Goal: Find specific page/section: Find specific page/section

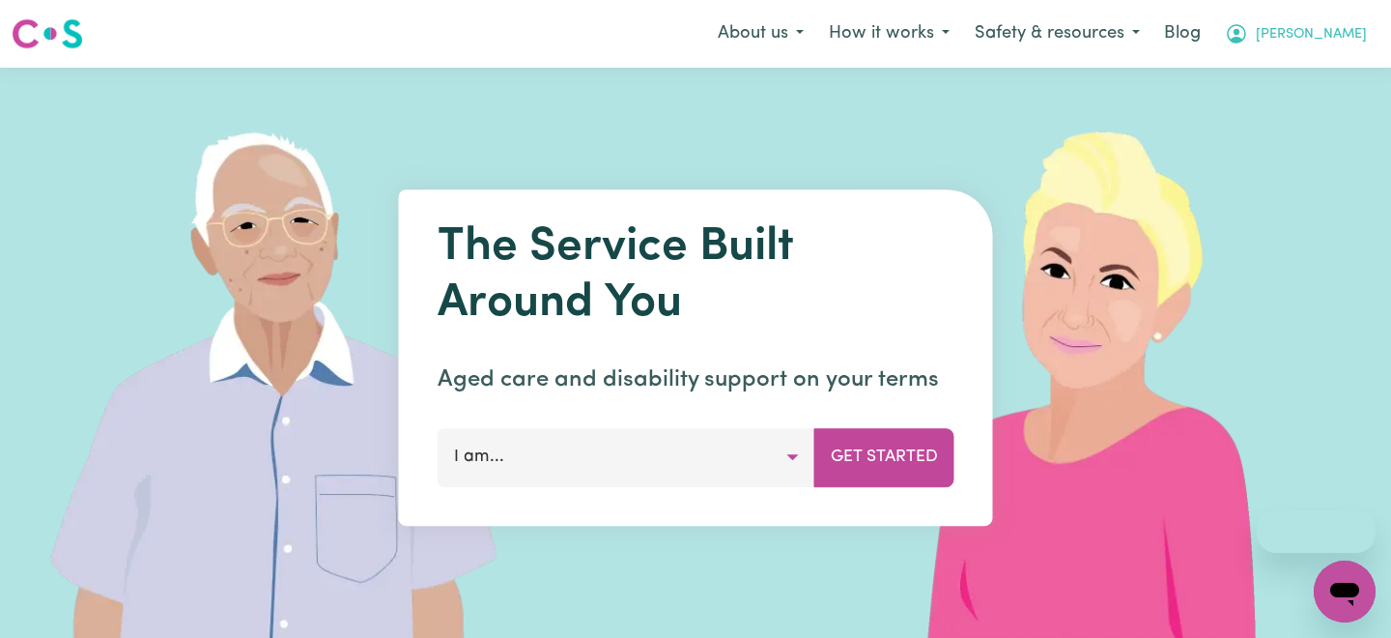
click at [1355, 47] on button "[PERSON_NAME]" at bounding box center [1295, 34] width 167 height 41
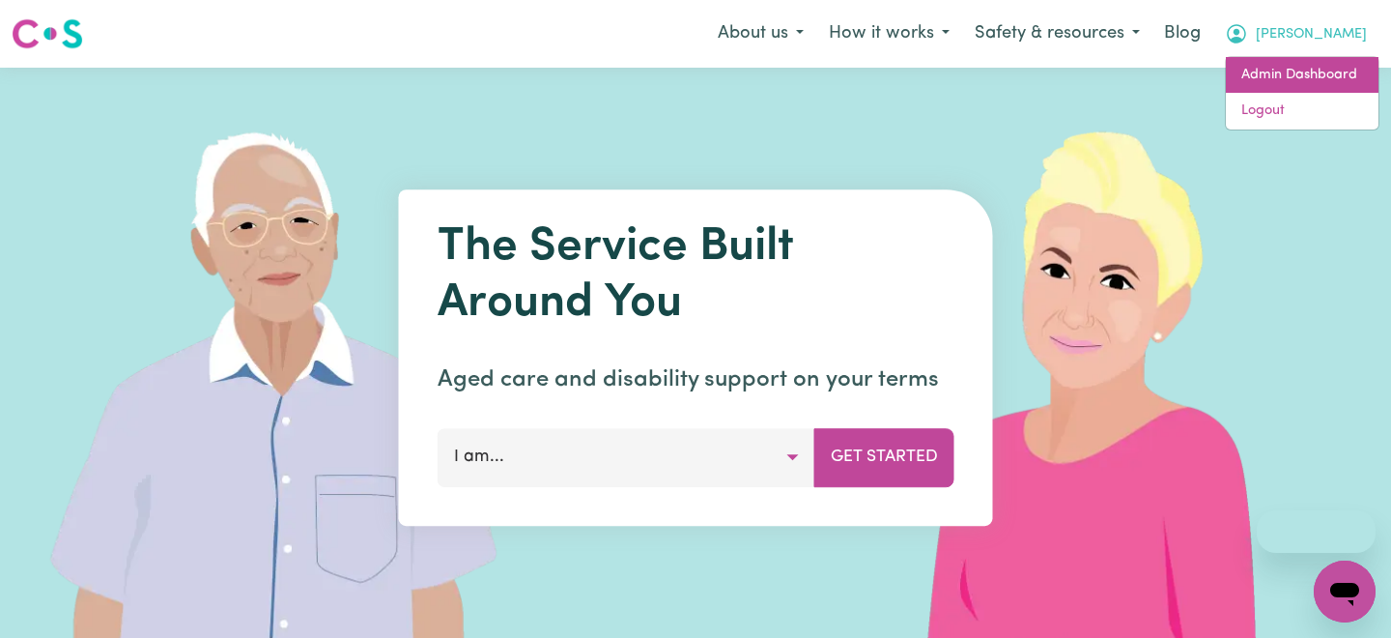
click at [1313, 60] on link "Admin Dashboard" at bounding box center [1302, 75] width 153 height 37
click at [1315, 57] on link "Admin Dashboard" at bounding box center [1302, 75] width 153 height 37
